Goal: Task Accomplishment & Management: Manage account settings

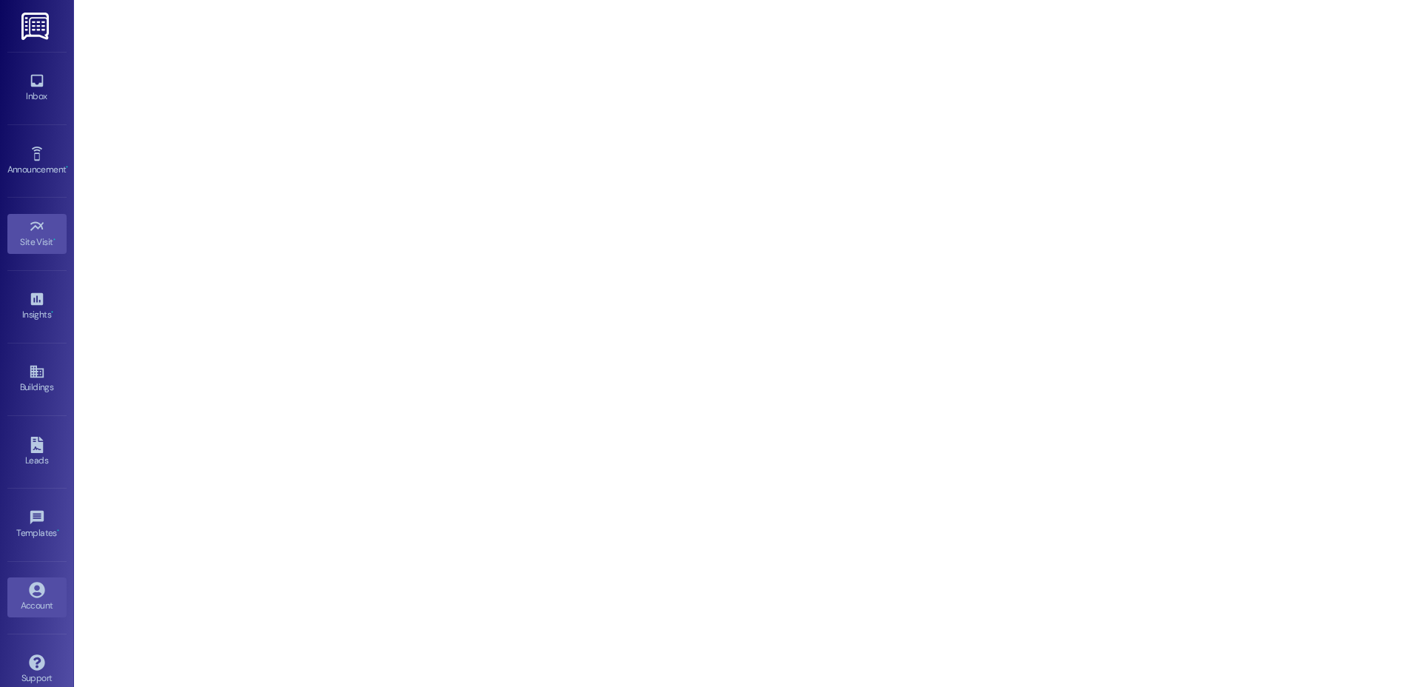
click at [36, 583] on icon at bounding box center [37, 590] width 16 height 16
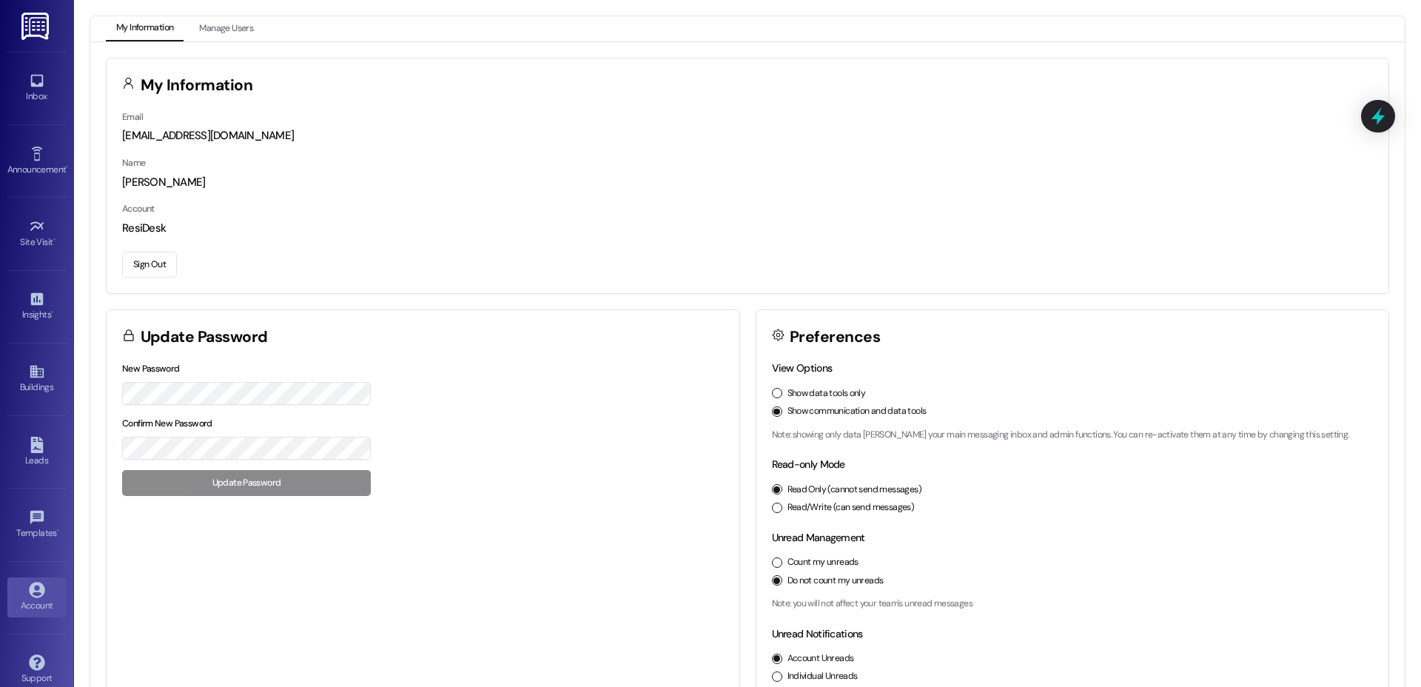
click at [170, 260] on button "Sign Out" at bounding box center [149, 265] width 55 height 26
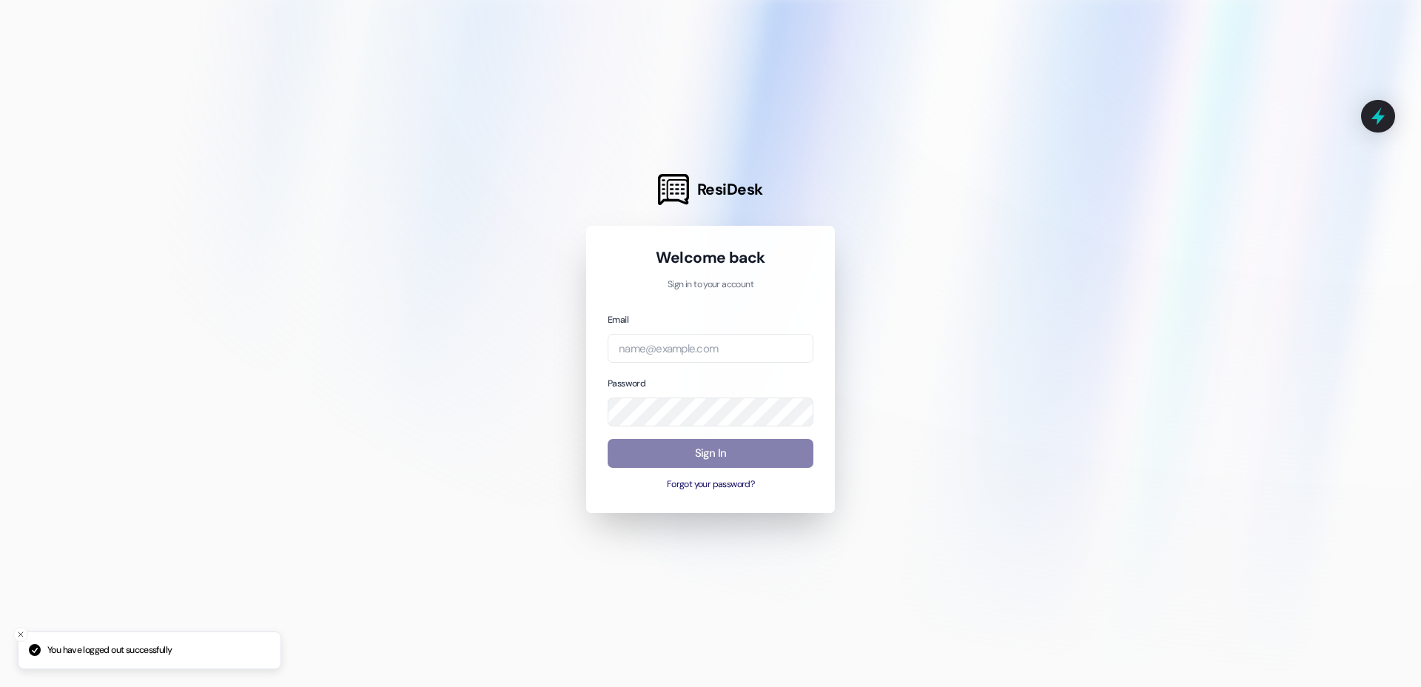
click at [636, 363] on div "Email Password Sign In Forgot your password?" at bounding box center [711, 402] width 206 height 180
click at [647, 341] on input "email" at bounding box center [711, 348] width 206 height 29
click at [0, 686] on com-1password-button at bounding box center [0, 687] width 0 height 0
type input "w"
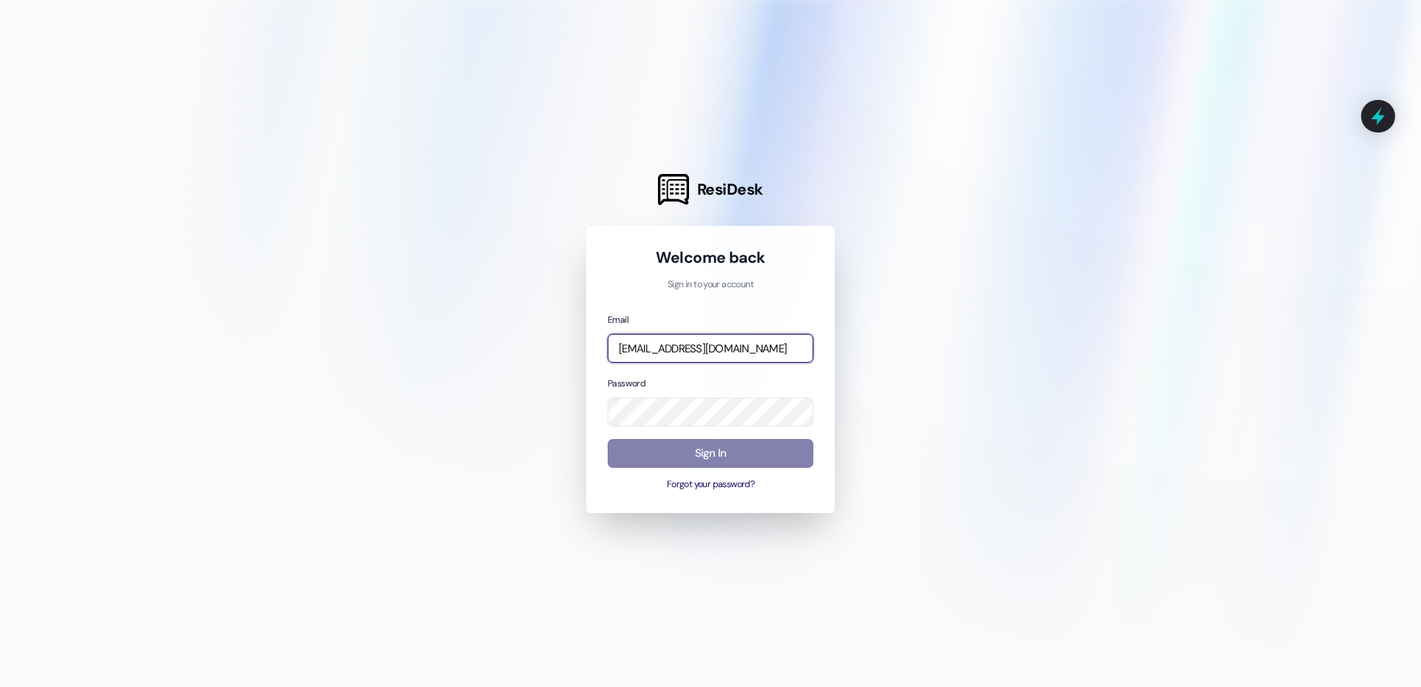
type input "[EMAIL_ADDRESS][DOMAIN_NAME]"
